Goal: Find contact information: Obtain details needed to contact an individual or organization

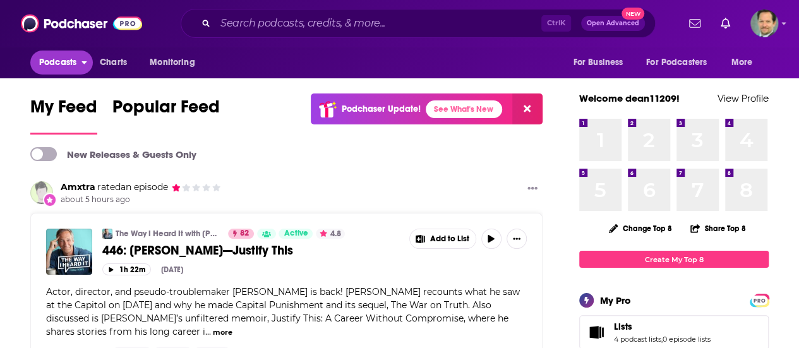
click at [64, 57] on span "Podcasts" at bounding box center [57, 63] width 37 height 18
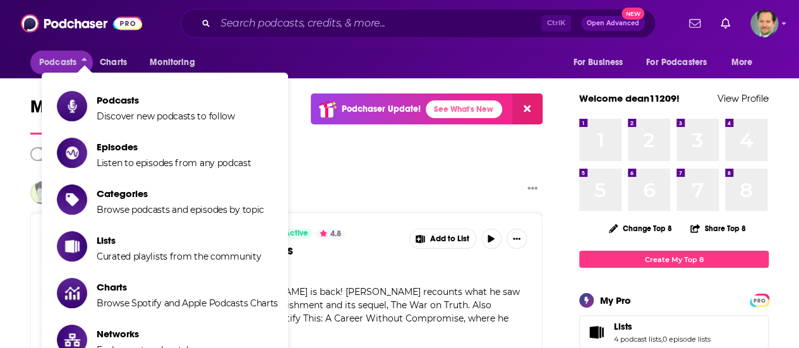
click at [5, 49] on div "Podcasts Charts Monitoring For Business For Podcasters More" at bounding box center [399, 63] width 799 height 32
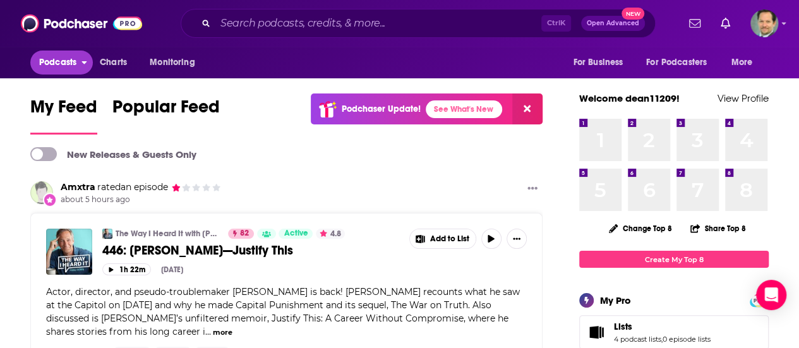
click at [58, 65] on span "Podcasts" at bounding box center [57, 63] width 37 height 18
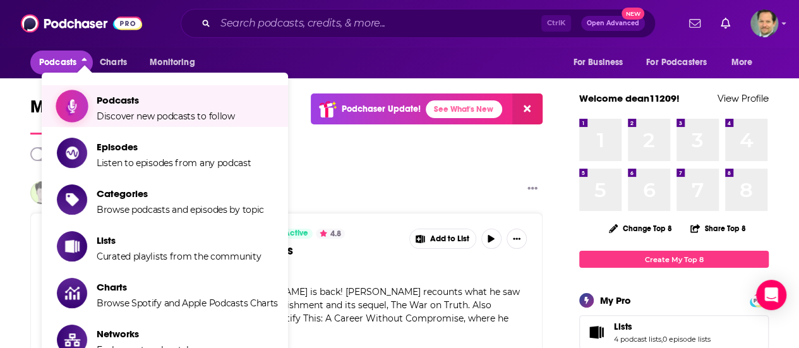
click at [127, 100] on span "Podcasts" at bounding box center [166, 100] width 138 height 12
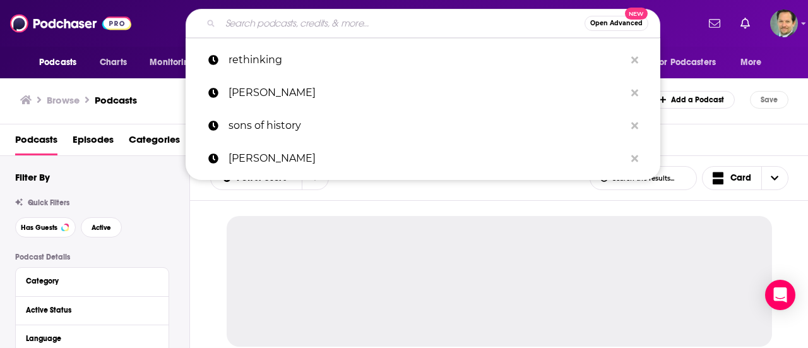
click at [277, 23] on input "Search podcasts, credits, & more..." at bounding box center [402, 23] width 364 height 20
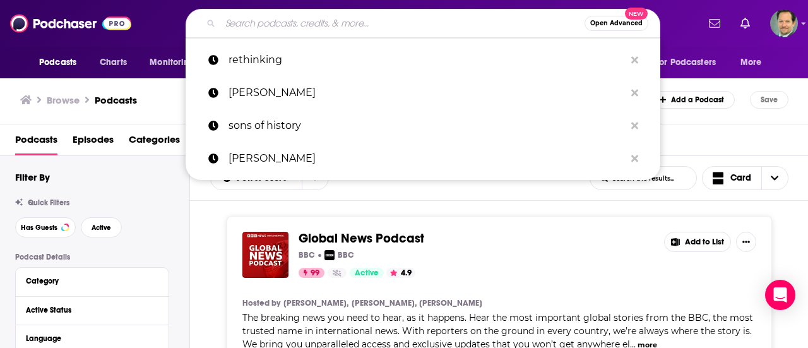
paste input "The Genius Life"
type input "The Genius Life"
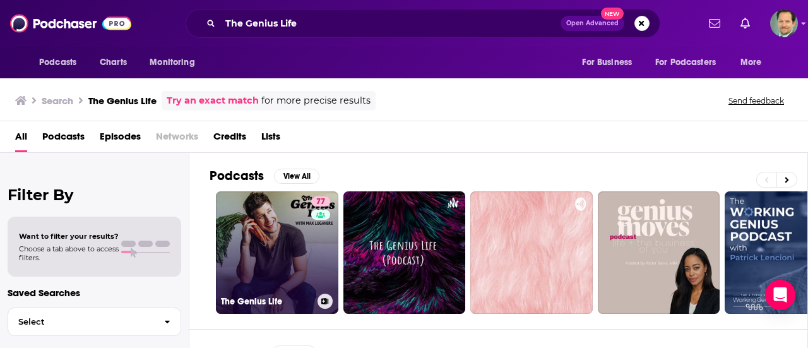
click at [269, 228] on link "77 The Genius Life" at bounding box center [277, 252] width 123 height 123
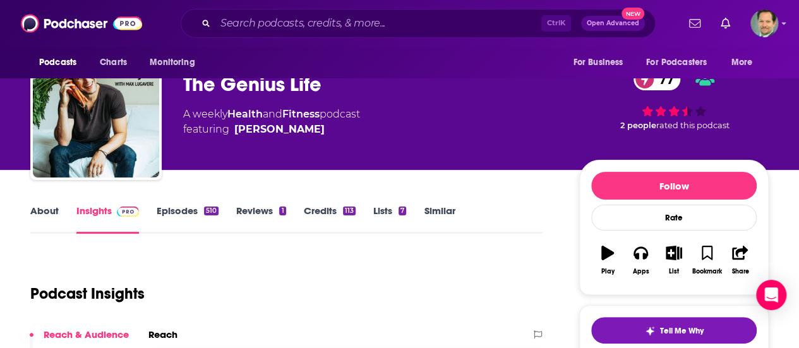
scroll to position [63, 0]
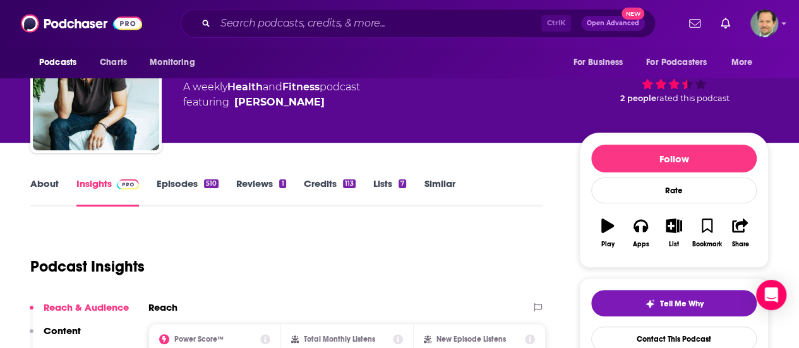
click at [172, 181] on link "Episodes 510" at bounding box center [188, 191] width 62 height 29
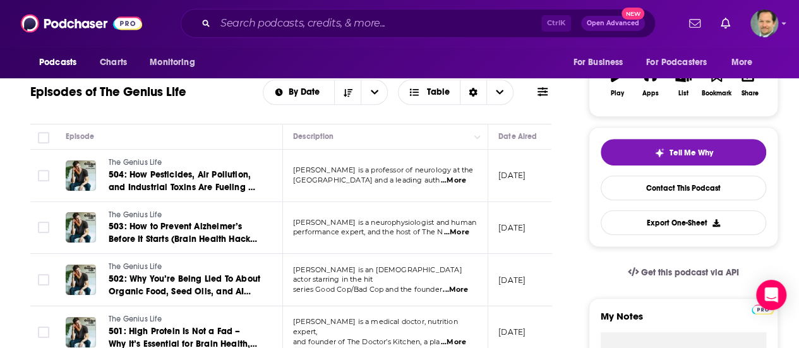
scroll to position [63, 0]
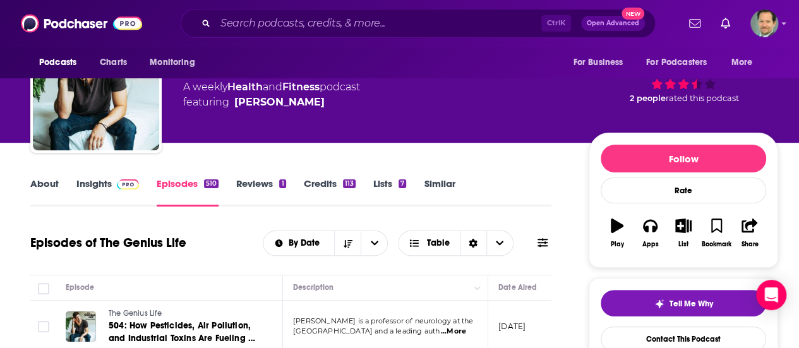
click at [48, 176] on div "About Insights Episodes 510 Reviews 1 Credits 113 Lists 7 Similar" at bounding box center [290, 191] width 521 height 31
click at [48, 183] on link "About" at bounding box center [44, 191] width 28 height 29
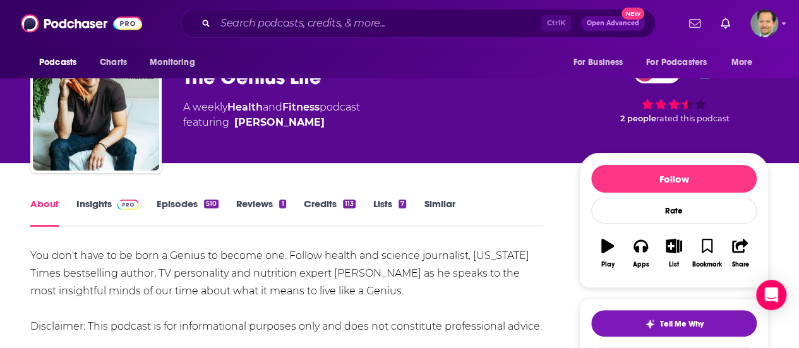
scroll to position [63, 0]
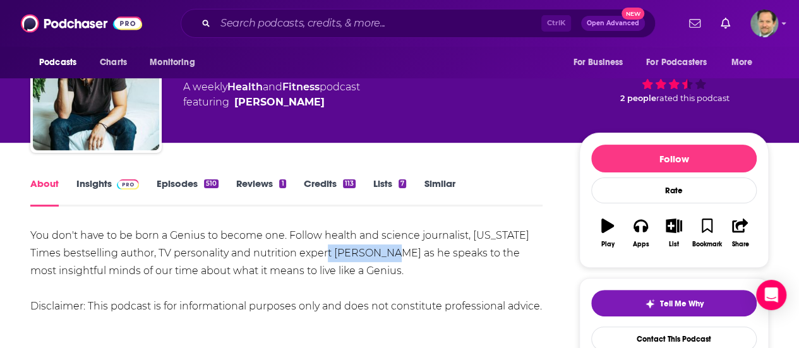
drag, startPoint x: 336, startPoint y: 252, endPoint x: 403, endPoint y: 252, distance: 66.9
click at [403, 252] on div "You don't have to be born a Genius to become one. Follow health and science jou…" at bounding box center [286, 271] width 512 height 88
click at [97, 180] on link "Insights" at bounding box center [107, 191] width 63 height 29
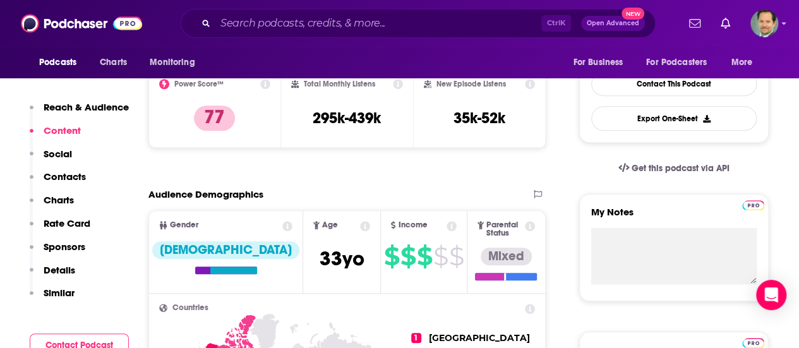
scroll to position [253, 0]
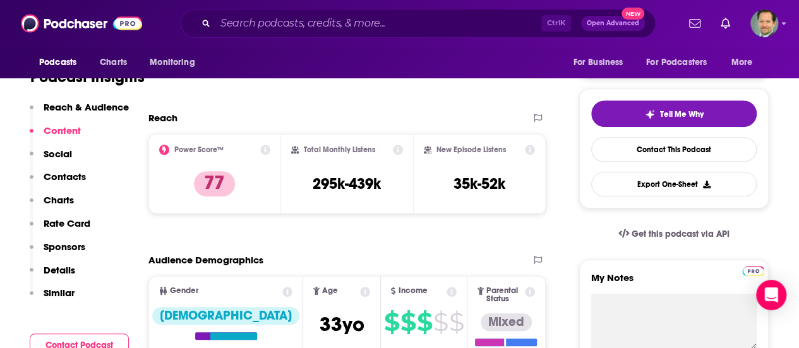
click at [359, 97] on div "Podcast Insights" at bounding box center [281, 69] width 502 height 64
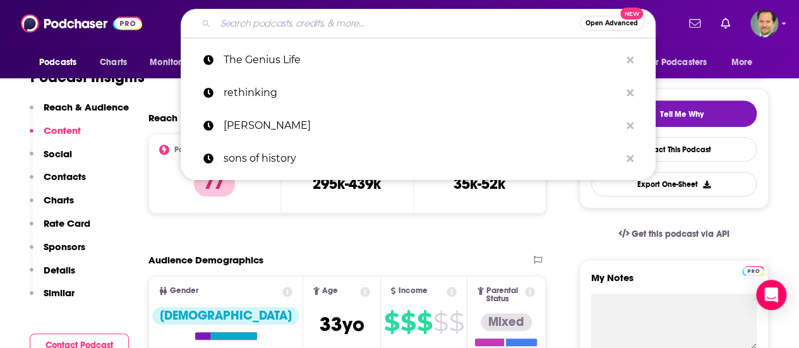
click at [259, 18] on input "Search podcasts, credits, & more..." at bounding box center [397, 23] width 364 height 20
paste input "Well with [PERSON_NAME]"
type input "Well with [PERSON_NAME]"
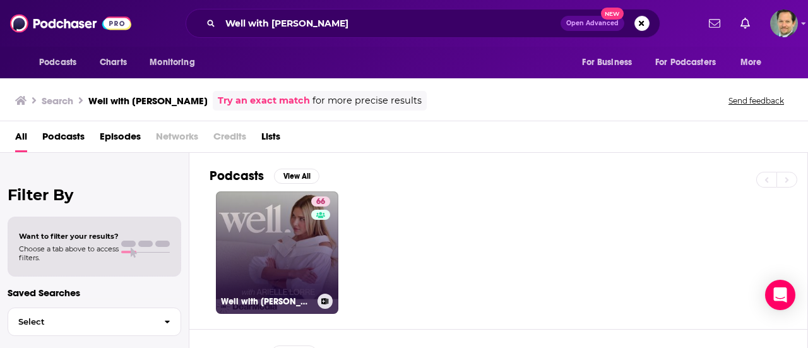
click at [260, 221] on link "66 Well with [PERSON_NAME]" at bounding box center [277, 252] width 123 height 123
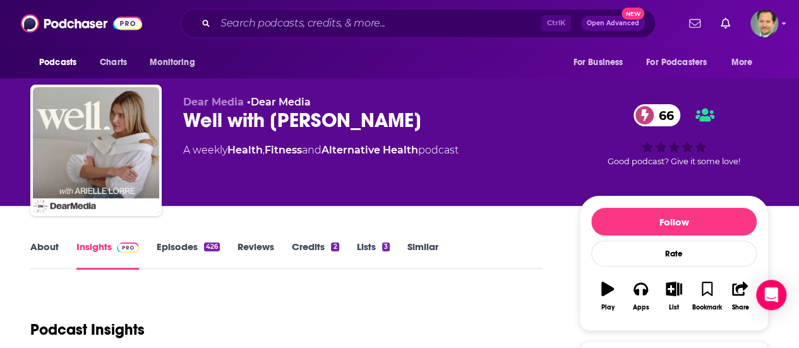
click at [41, 248] on link "About" at bounding box center [44, 255] width 28 height 29
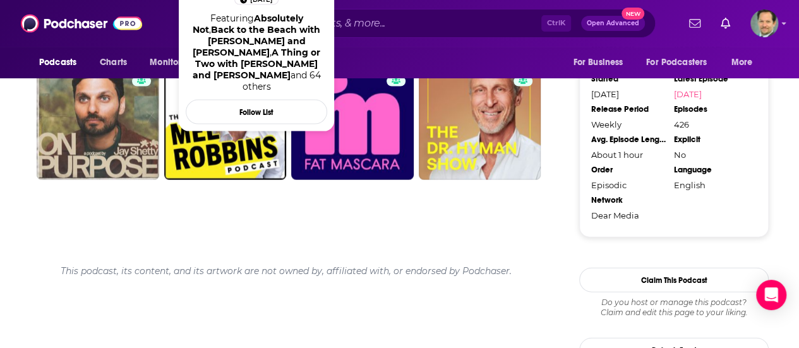
scroll to position [1326, 0]
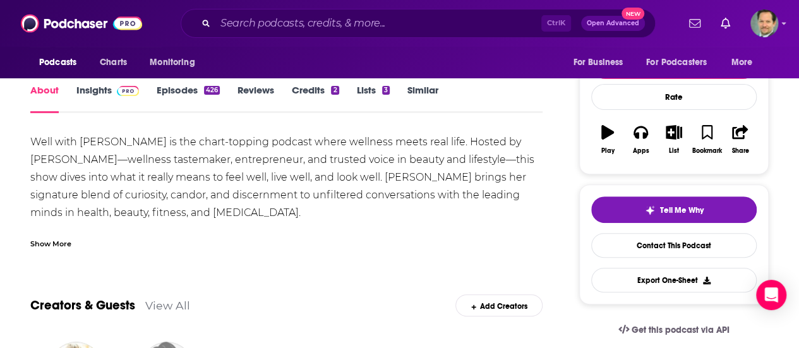
scroll to position [0, 0]
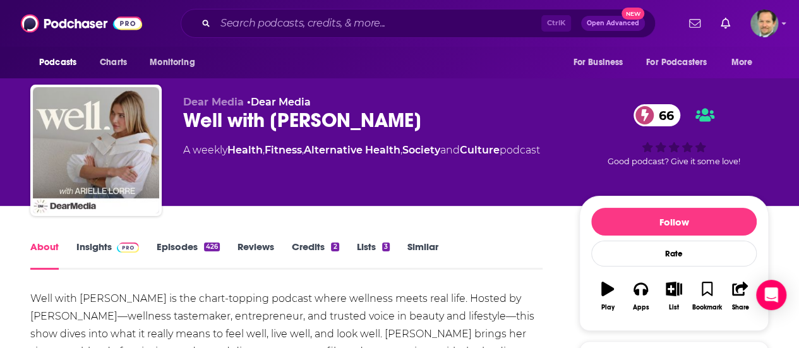
click at [98, 248] on link "Insights" at bounding box center [107, 255] width 63 height 29
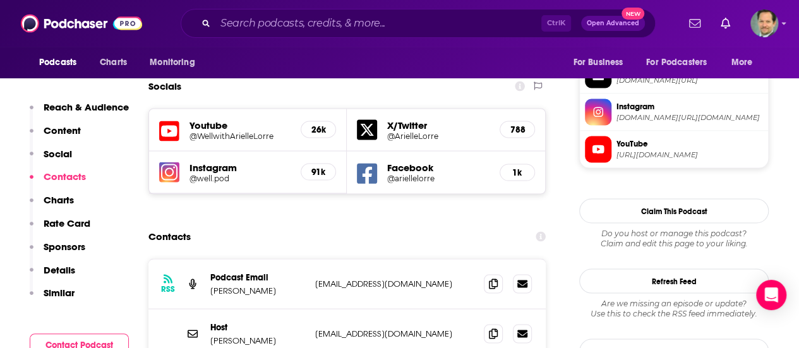
scroll to position [1137, 0]
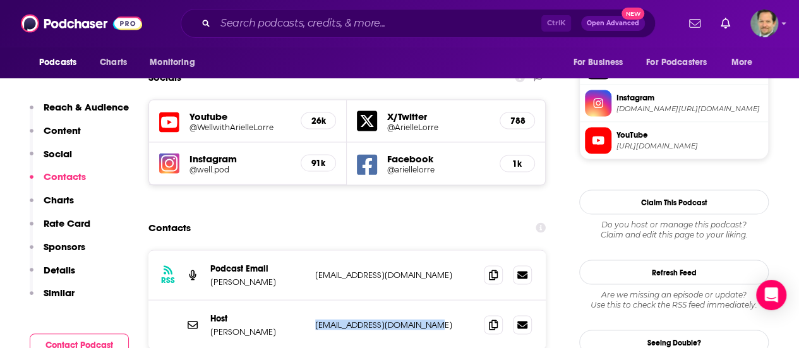
drag, startPoint x: 437, startPoint y: 246, endPoint x: 316, endPoint y: 251, distance: 121.4
click at [316, 300] on div "Host [PERSON_NAME] [EMAIL_ADDRESS][DOMAIN_NAME] [EMAIL_ADDRESS][DOMAIN_NAME]" at bounding box center [346, 324] width 397 height 49
copy p "[EMAIL_ADDRESS][DOMAIN_NAME]"
click at [194, 306] on div "RSS Podcast Email [PERSON_NAME] [EMAIL_ADDRESS][DOMAIN_NAME] [EMAIL_ADDRESS][DO…" at bounding box center [346, 339] width 397 height 180
click at [678, 36] on div "Ctrl K Open Advanced New" at bounding box center [418, 23] width 519 height 29
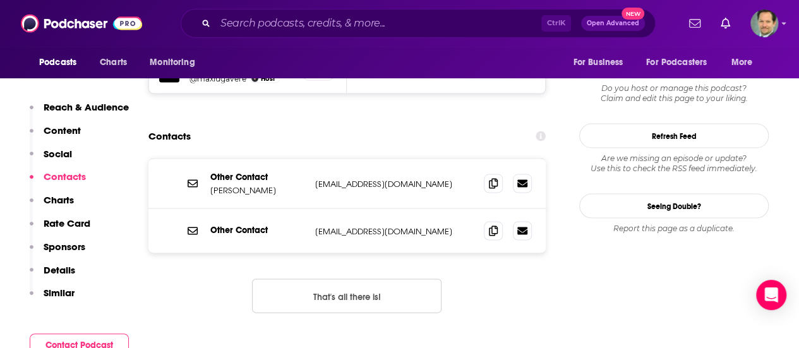
scroll to position [1200, 0]
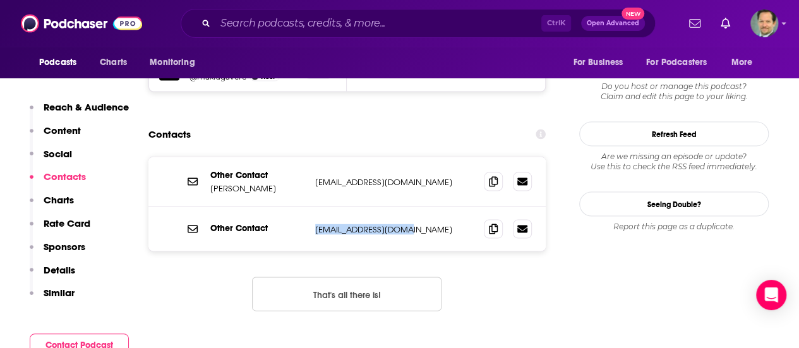
drag, startPoint x: 416, startPoint y: 167, endPoint x: 295, endPoint y: 182, distance: 121.5
click at [314, 207] on div "Other Contact [EMAIL_ADDRESS][DOMAIN_NAME] [EMAIL_ADDRESS][DOMAIN_NAME]" at bounding box center [346, 229] width 397 height 44
copy p "[EMAIL_ADDRESS][DOMAIN_NAME]"
click at [196, 245] on div "Other Contact [PERSON_NAME] [EMAIL_ADDRESS][DOMAIN_NAME] [EMAIL_ADDRESS][DOMAIN…" at bounding box center [346, 244] width 397 height 175
click at [496, 264] on div "Other Contact [PERSON_NAME] [EMAIL_ADDRESS][DOMAIN_NAME] [EMAIL_ADDRESS][DOMAIN…" at bounding box center [346, 244] width 397 height 175
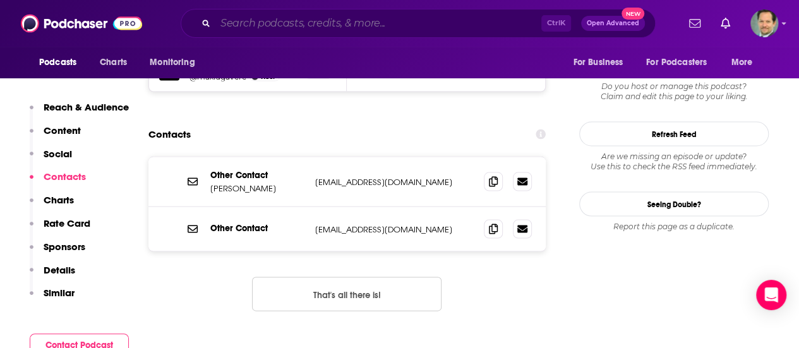
click at [242, 21] on input "Search podcasts, credits, & more..." at bounding box center [378, 23] width 326 height 20
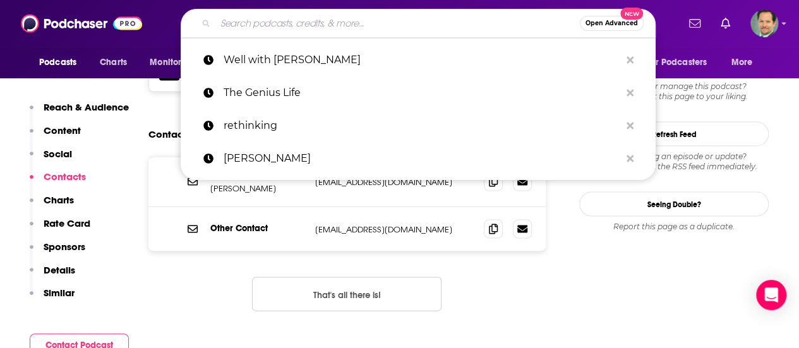
paste input "Almost 30"
type input "Almost 30"
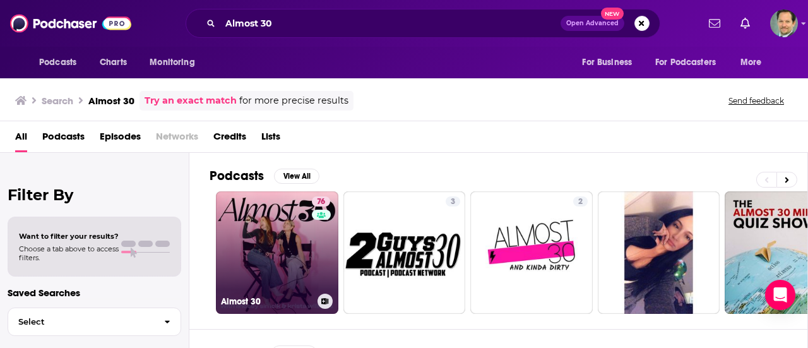
click at [260, 236] on link "76 Almost 30" at bounding box center [277, 252] width 123 height 123
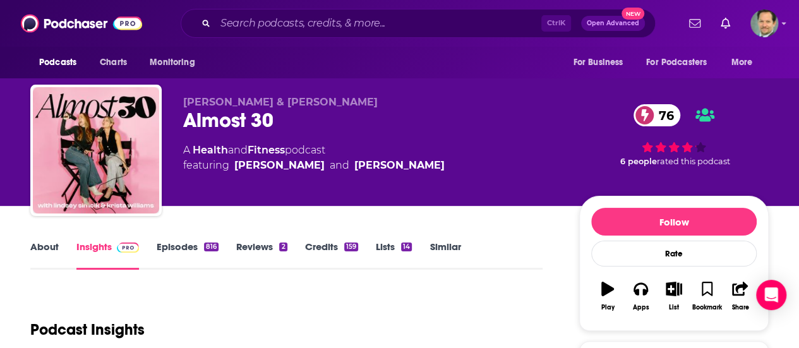
click at [45, 248] on link "About" at bounding box center [44, 255] width 28 height 29
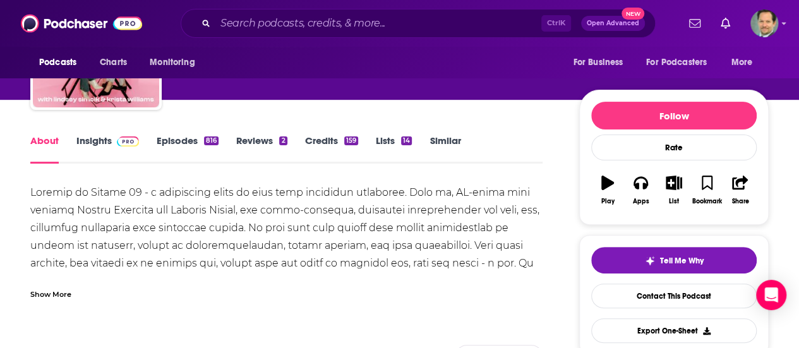
scroll to position [126, 0]
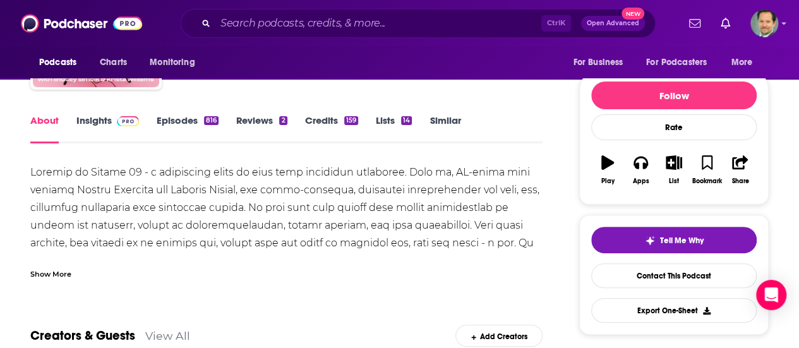
click at [49, 271] on div "Show More" at bounding box center [50, 273] width 41 height 12
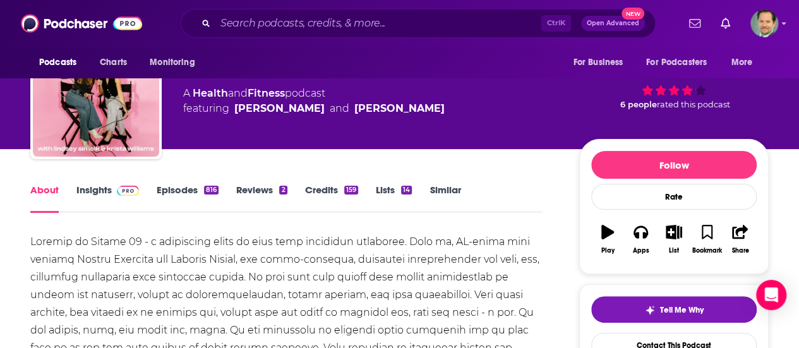
scroll to position [0, 0]
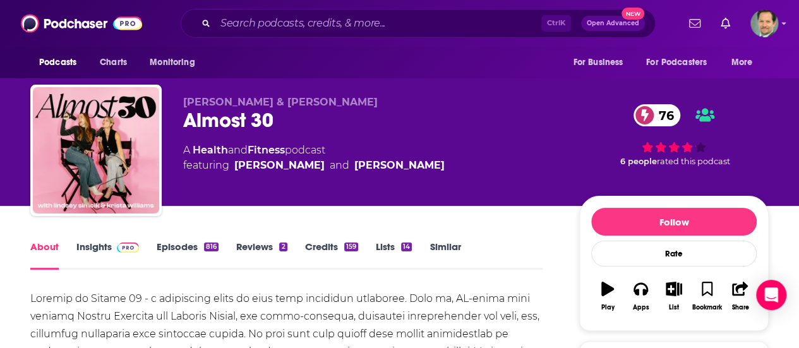
click at [88, 247] on link "Insights" at bounding box center [107, 255] width 63 height 29
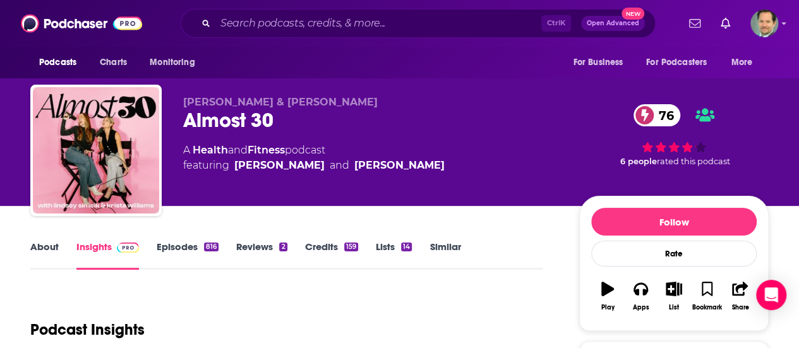
click at [272, 292] on div "Podcast Insights" at bounding box center [281, 322] width 502 height 64
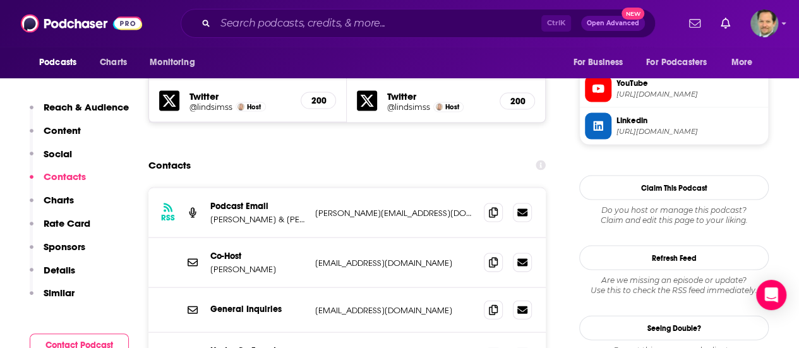
scroll to position [1200, 0]
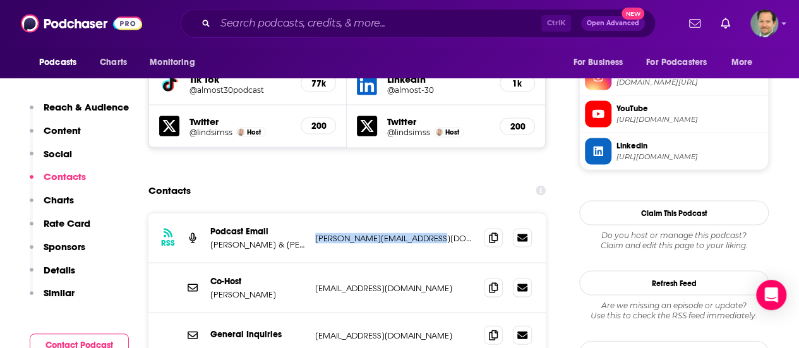
drag, startPoint x: 442, startPoint y: 175, endPoint x: 312, endPoint y: 175, distance: 130.1
click at [312, 213] on div "RSS Podcast Email [PERSON_NAME] & Lindsey Simcik [EMAIL_ADDRESS][DOMAIN_NAME] […" at bounding box center [346, 238] width 397 height 50
copy p "[PERSON_NAME][EMAIL_ADDRESS][DOMAIN_NAME]"
click at [365, 179] on div "Contacts" at bounding box center [346, 191] width 397 height 24
click at [301, 313] on div "General Inquiries [EMAIL_ADDRESS][DOMAIN_NAME] [EMAIL_ADDRESS][DOMAIN_NAME]" at bounding box center [346, 335] width 397 height 45
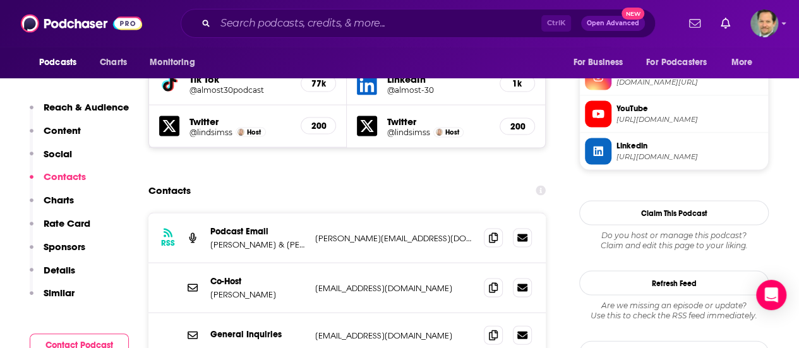
drag, startPoint x: 404, startPoint y: 229, endPoint x: 308, endPoint y: 229, distance: 95.4
click at [308, 263] on div "Co-Host [PERSON_NAME] [EMAIL_ADDRESS][DOMAIN_NAME] [EMAIL_ADDRESS][DOMAIN_NAME]" at bounding box center [346, 288] width 397 height 50
copy div "[EMAIL_ADDRESS][DOMAIN_NAME]"
click at [297, 289] on p "[PERSON_NAME]" at bounding box center [257, 294] width 95 height 11
click at [150, 313] on div "General Inquiries [EMAIL_ADDRESS][DOMAIN_NAME] [EMAIL_ADDRESS][DOMAIN_NAME]" at bounding box center [346, 335] width 397 height 45
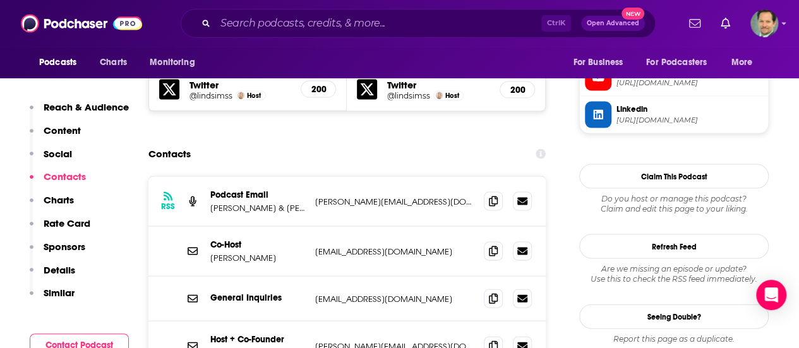
scroll to position [1263, 0]
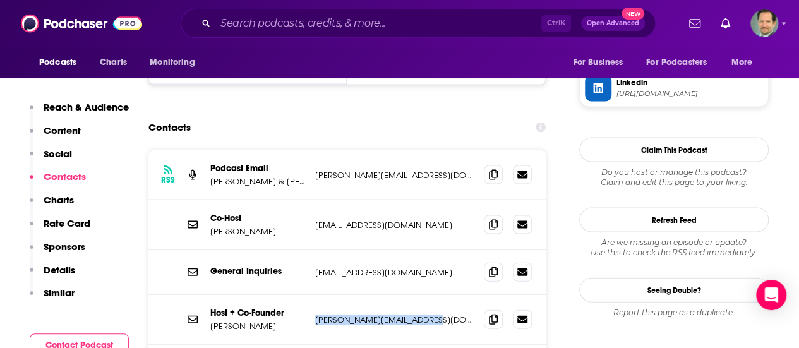
drag, startPoint x: 438, startPoint y: 253, endPoint x: 311, endPoint y: 259, distance: 127.7
click at [311, 295] on div "Host + Co-Founder [PERSON_NAME] [PERSON_NAME][EMAIL_ADDRESS][DOMAIN_NAME] [PERS…" at bounding box center [346, 320] width 397 height 50
copy p "[PERSON_NAME][EMAIL_ADDRESS][DOMAIN_NAME]"
click at [297, 295] on div "Host + Co-Founder [PERSON_NAME] [PERSON_NAME][EMAIL_ADDRESS][DOMAIN_NAME] [PERS…" at bounding box center [346, 320] width 397 height 50
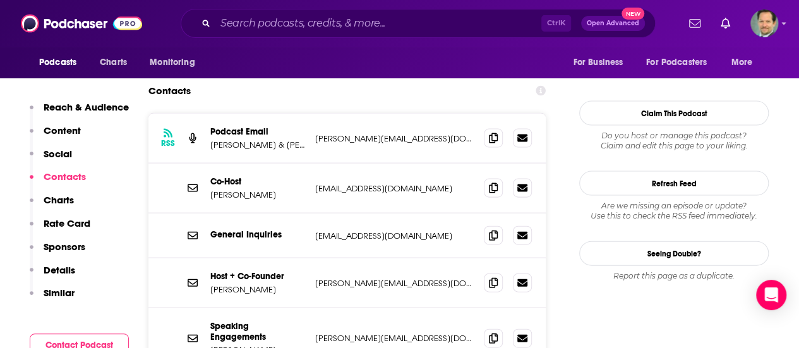
scroll to position [1326, 0]
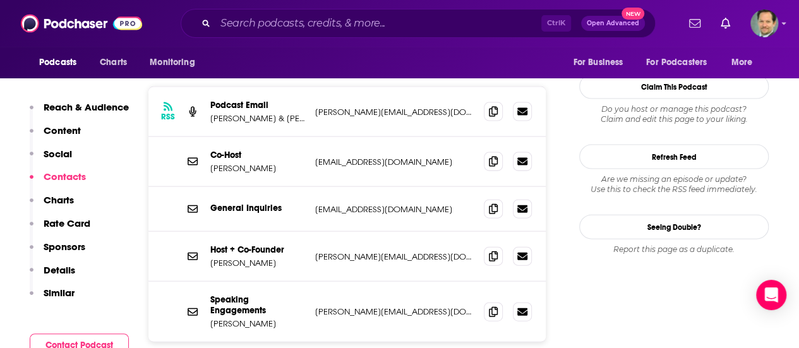
click at [202, 302] on div "RSS Podcast Email [PERSON_NAME] & Lindsey Simcik [EMAIL_ADDRESS][DOMAIN_NAME] […" at bounding box center [346, 254] width 397 height 335
drag, startPoint x: 436, startPoint y: 143, endPoint x: 317, endPoint y: 147, distance: 118.8
click at [317, 204] on p "[EMAIL_ADDRESS][DOMAIN_NAME]" at bounding box center [394, 209] width 159 height 11
copy p "[EMAIL_ADDRESS][DOMAIN_NAME]"
click at [205, 303] on div "RSS Podcast Email [PERSON_NAME] & Lindsey Simcik [EMAIL_ADDRESS][DOMAIN_NAME] […" at bounding box center [346, 254] width 397 height 335
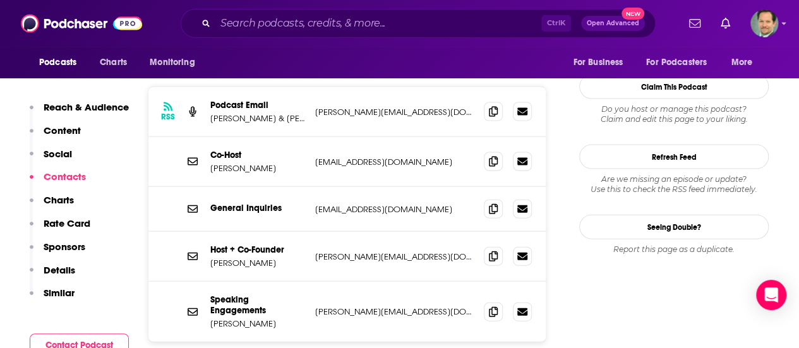
click at [508, 311] on div "RSS Podcast Email [PERSON_NAME] & Lindsey Simcik [EMAIL_ADDRESS][DOMAIN_NAME] […" at bounding box center [346, 254] width 397 height 335
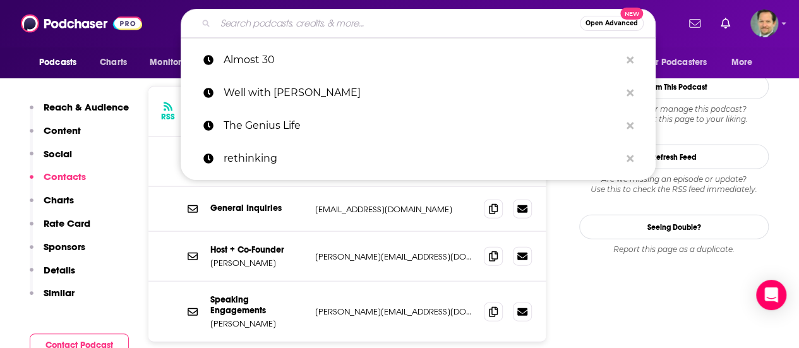
click at [258, 24] on input "Search podcasts, credits, & more..." at bounding box center [397, 23] width 364 height 20
paste input "Your Welcome with [PERSON_NAME]"
type input "Your Welcome with [PERSON_NAME]"
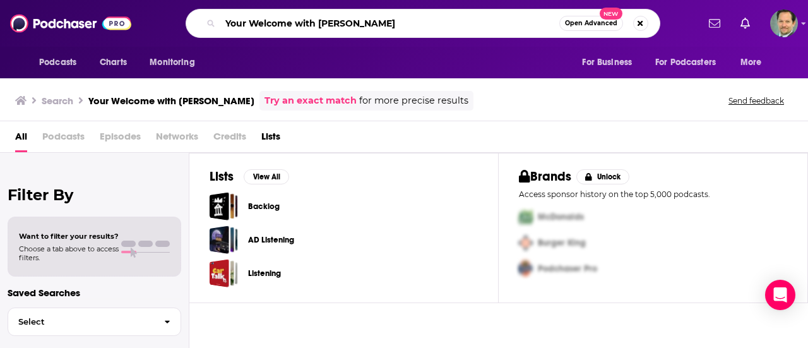
drag, startPoint x: 294, startPoint y: 27, endPoint x: 389, endPoint y: 33, distance: 94.9
click at [389, 33] on div "Your Welcome with [PERSON_NAME] Open Advanced New" at bounding box center [423, 23] width 475 height 29
click at [386, 31] on input "Your Welcome with [PERSON_NAME]" at bounding box center [389, 23] width 339 height 20
drag, startPoint x: 358, startPoint y: 27, endPoint x: 405, endPoint y: 27, distance: 46.7
click at [407, 25] on input "Your Welcome with [PERSON_NAME]" at bounding box center [389, 23] width 339 height 20
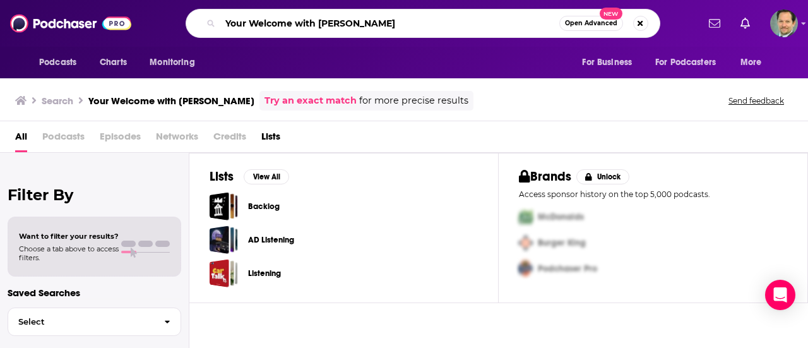
type input "Your Welcome with [PERSON_NAME]"
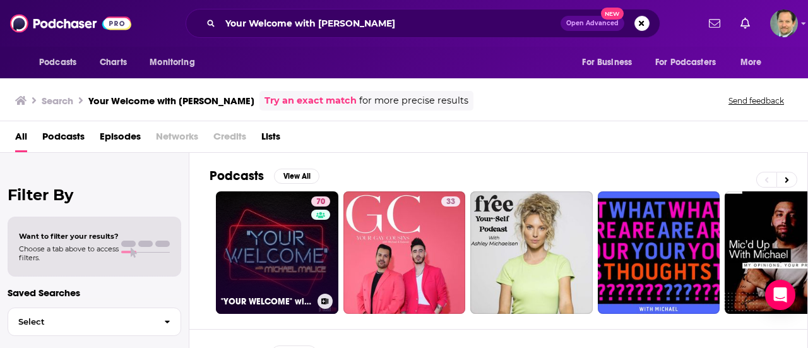
click at [264, 260] on link "70 "YOUR WELCOME" with [PERSON_NAME]" at bounding box center [277, 252] width 123 height 123
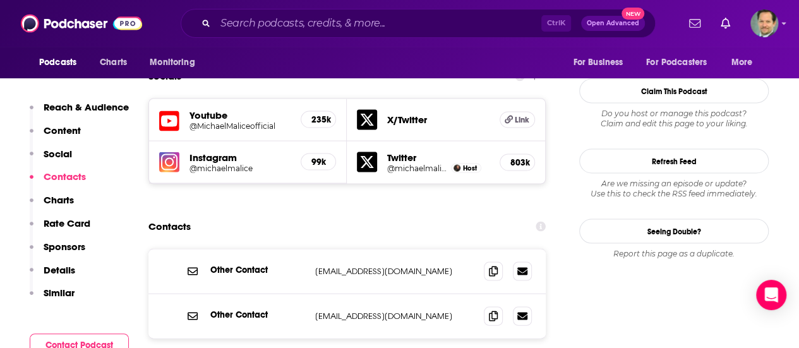
scroll to position [1200, 0]
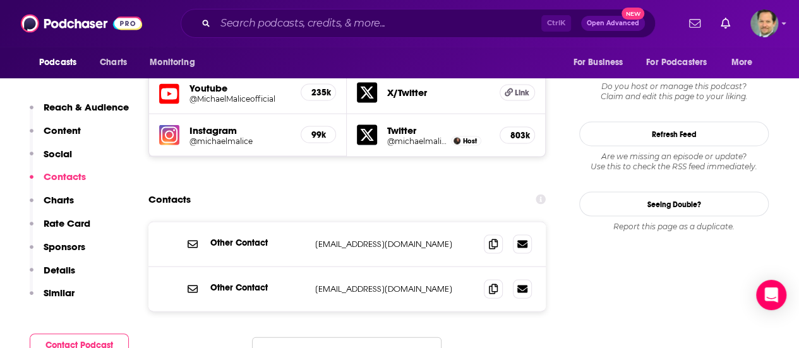
drag, startPoint x: 454, startPoint y: 180, endPoint x: 316, endPoint y: 184, distance: 138.4
click at [315, 239] on p "[EMAIL_ADDRESS][DOMAIN_NAME]" at bounding box center [394, 244] width 159 height 11
click at [498, 288] on div "Other Contact [EMAIL_ADDRESS][DOMAIN_NAME] [EMAIL_ADDRESS][DOMAIN_NAME] Other C…" at bounding box center [346, 307] width 397 height 170
drag, startPoint x: 432, startPoint y: 224, endPoint x: 253, endPoint y: 254, distance: 181.2
click at [0, 0] on div "Other Contact [EMAIL_ADDRESS][DOMAIN_NAME] [EMAIL_ADDRESS][DOMAIN_NAME]" at bounding box center [0, 0] width 0 height 0
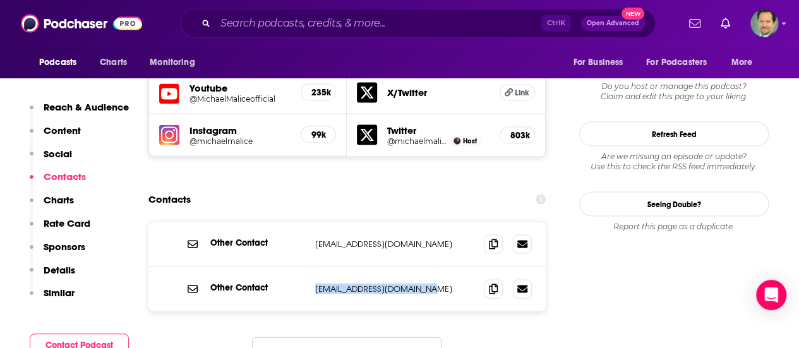
copy div "[EMAIL_ADDRESS][DOMAIN_NAME]"
click at [189, 302] on div "Other Contact [EMAIL_ADDRESS][DOMAIN_NAME] [EMAIL_ADDRESS][DOMAIN_NAME] Other C…" at bounding box center [346, 307] width 397 height 170
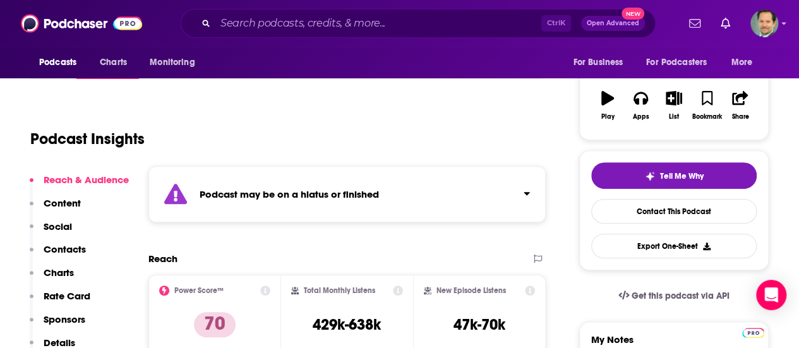
scroll to position [63, 0]
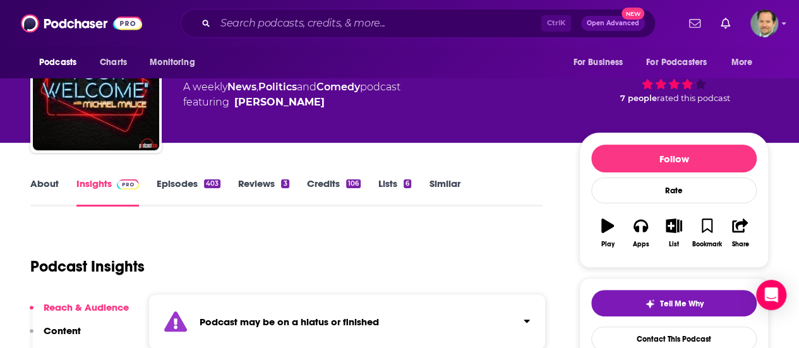
click at [470, 270] on div "Podcast Insights" at bounding box center [281, 259] width 502 height 64
click at [374, 261] on div "Podcast Insights" at bounding box center [281, 259] width 502 height 64
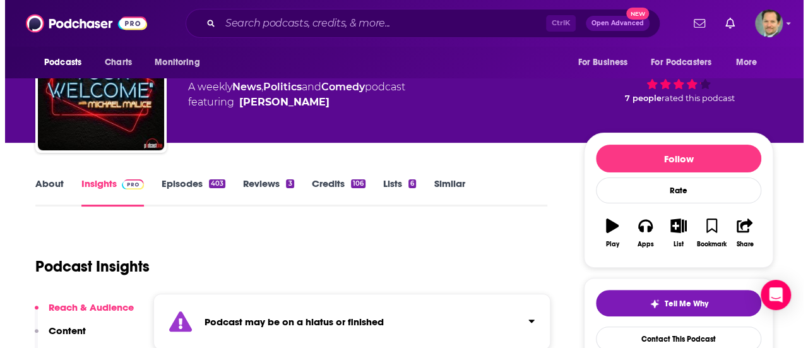
scroll to position [0, 0]
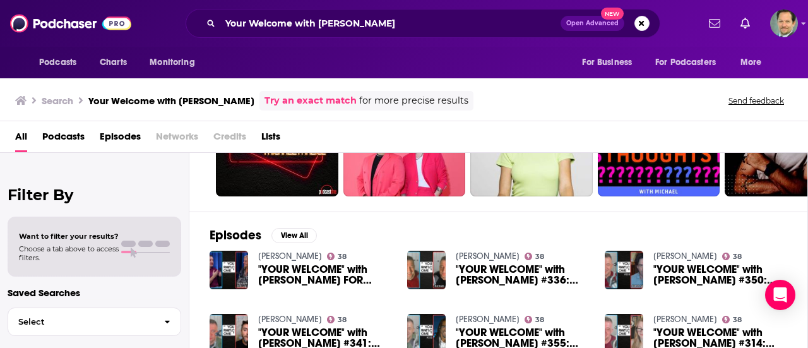
scroll to position [126, 0]
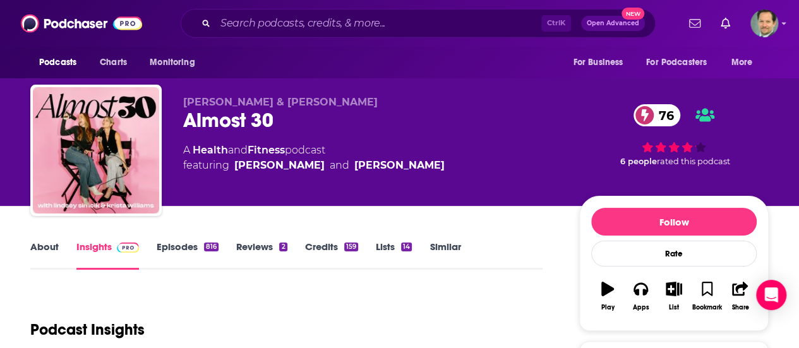
click at [415, 313] on div "Podcast Insights" at bounding box center [281, 322] width 502 height 64
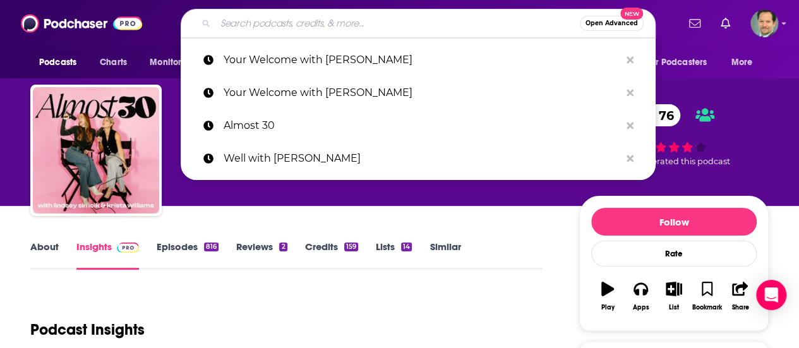
click at [296, 26] on input "Search podcasts, credits, & more..." at bounding box center [397, 23] width 364 height 20
paste input "Him & Her"
type input "Him & Her"
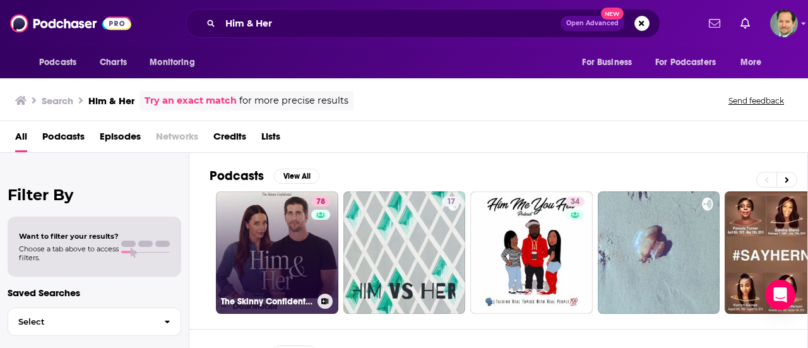
click at [282, 242] on link "78 The Skinny Confidential Him & Her Show" at bounding box center [277, 252] width 123 height 123
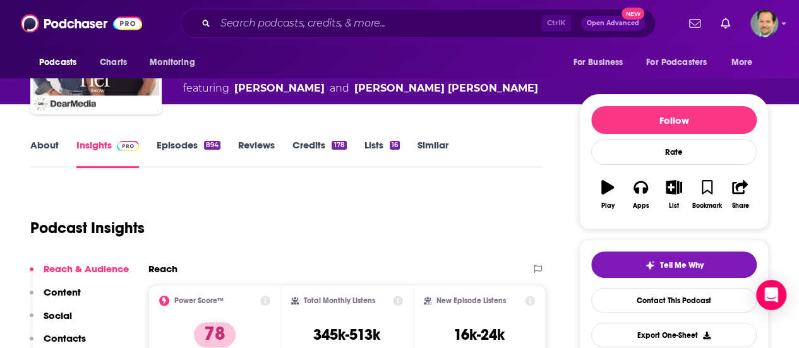
scroll to position [126, 0]
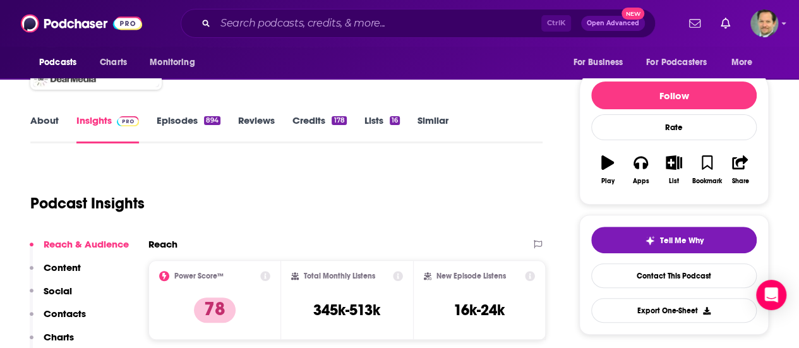
click at [44, 116] on link "About" at bounding box center [44, 128] width 28 height 29
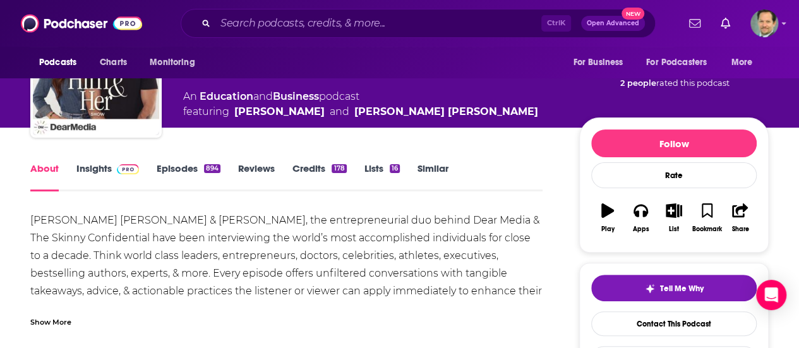
scroll to position [126, 0]
